Goal: Information Seeking & Learning: Find specific fact

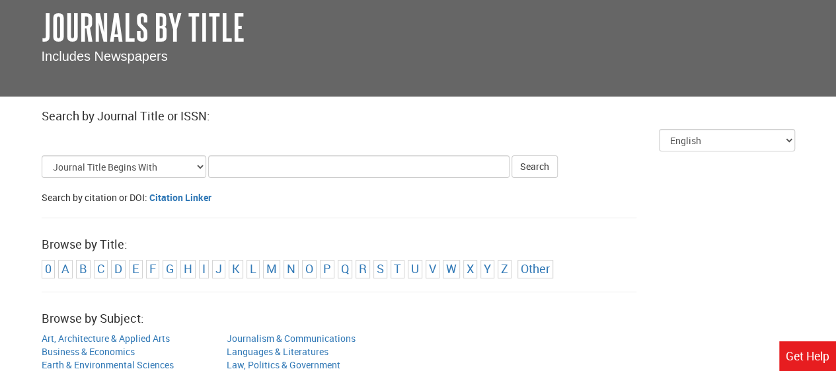
scroll to position [77, 0]
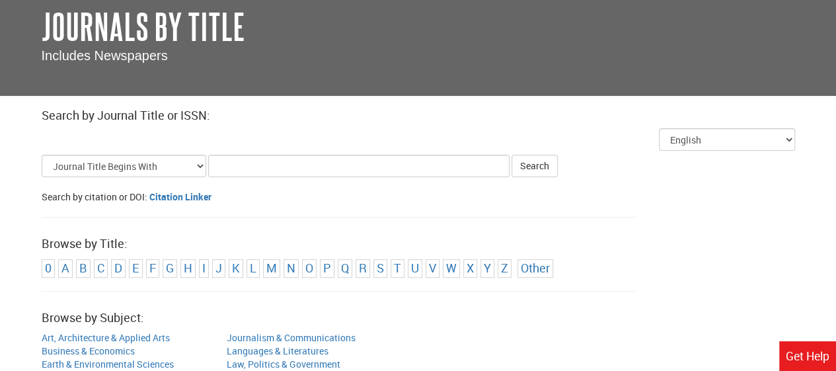
click at [274, 171] on input "Title Search Criteria" at bounding box center [358, 166] width 301 height 22
type input "p"
type input "blood olasma donation"
click at [547, 164] on button "Search" at bounding box center [535, 166] width 46 height 22
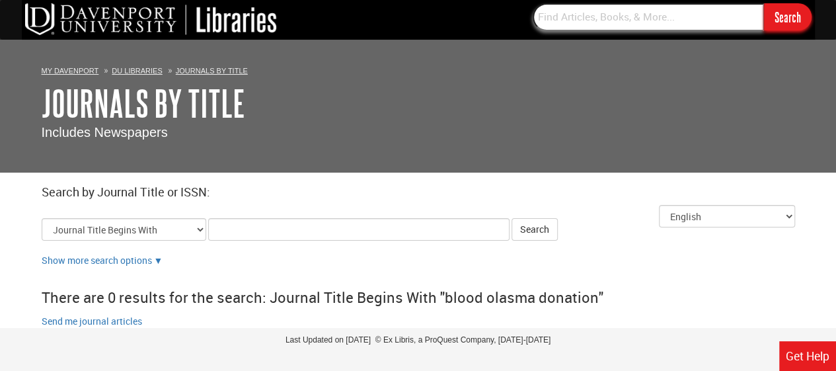
click at [604, 20] on input "text" at bounding box center [648, 17] width 231 height 28
type input "blood plasma donation"
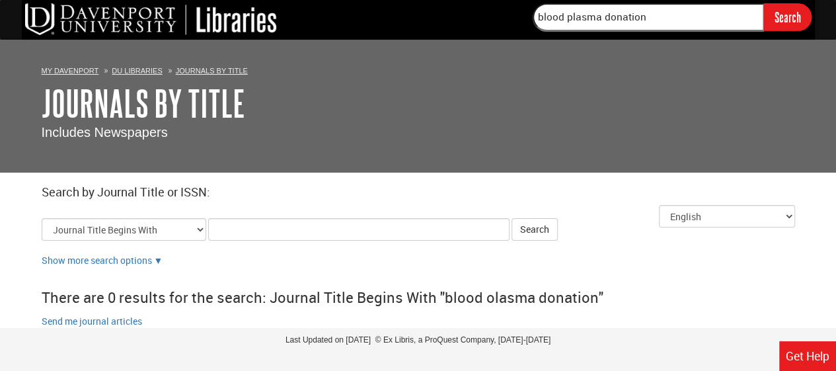
click at [781, 19] on input "Search" at bounding box center [788, 16] width 48 height 27
